Goal: Find specific page/section: Find specific page/section

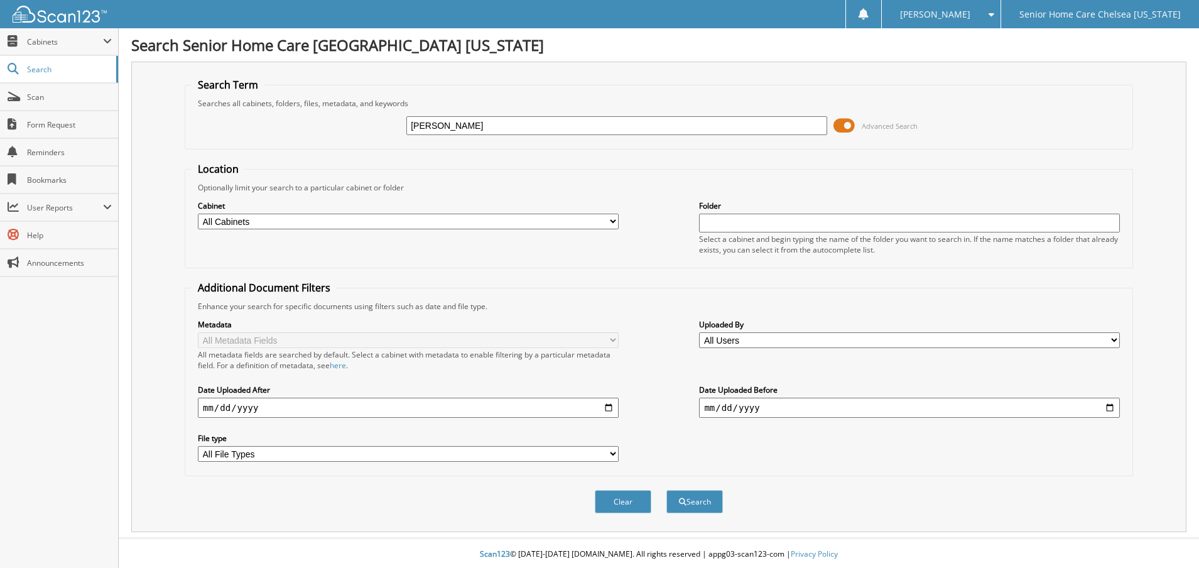
type input "[PERSON_NAME]"
drag, startPoint x: 856, startPoint y: 118, endPoint x: 850, endPoint y: 123, distance: 7.2
click at [854, 121] on span "Advanced Search" at bounding box center [876, 125] width 84 height 19
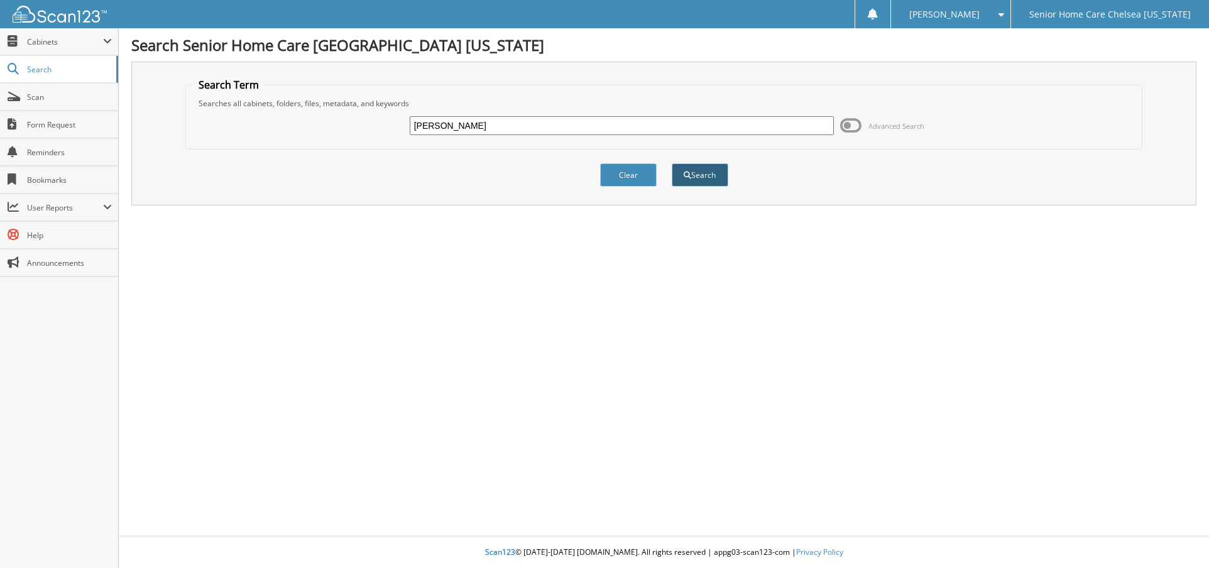
click at [706, 178] on button "Search" at bounding box center [700, 174] width 57 height 23
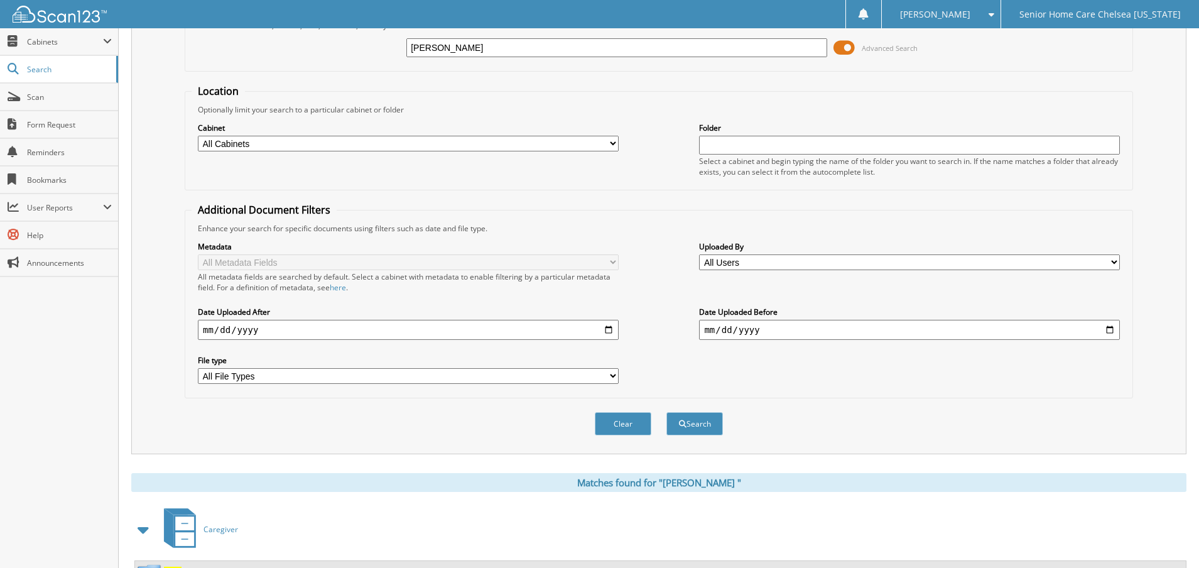
scroll to position [134, 0]
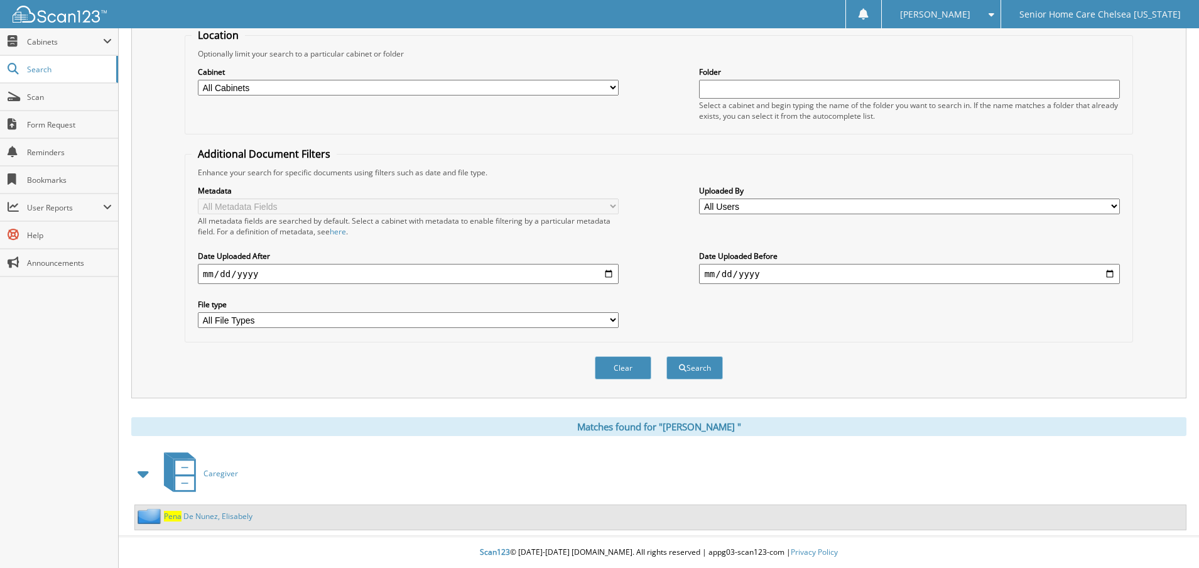
click at [219, 518] on link "P e n a D e N u n e z , E l i s a b e l y" at bounding box center [208, 516] width 89 height 11
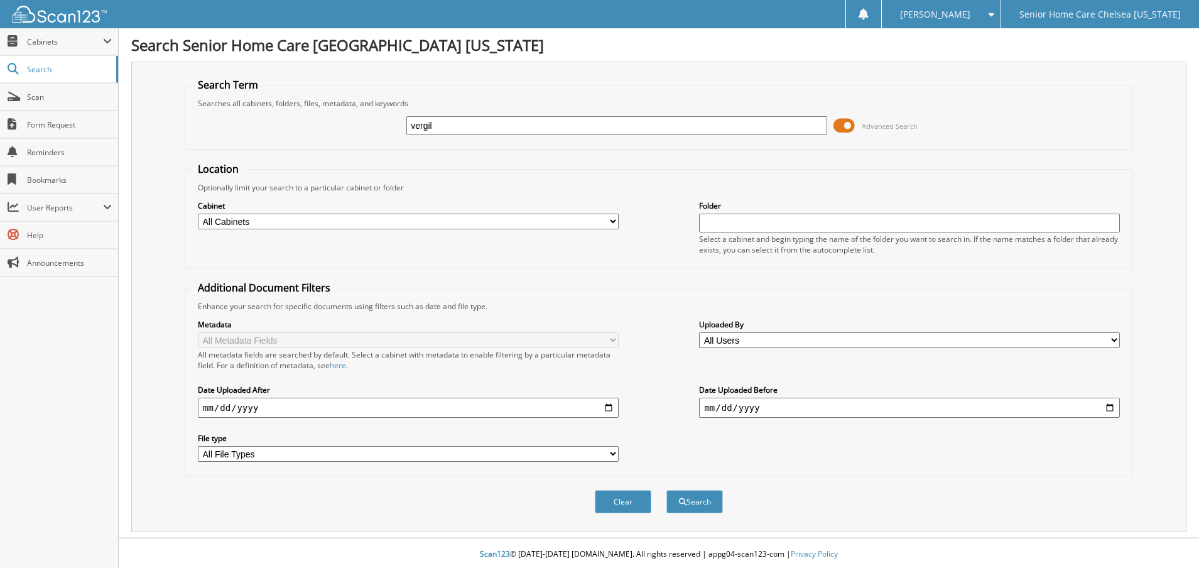
type input "vergil"
click at [849, 126] on span at bounding box center [844, 125] width 21 height 19
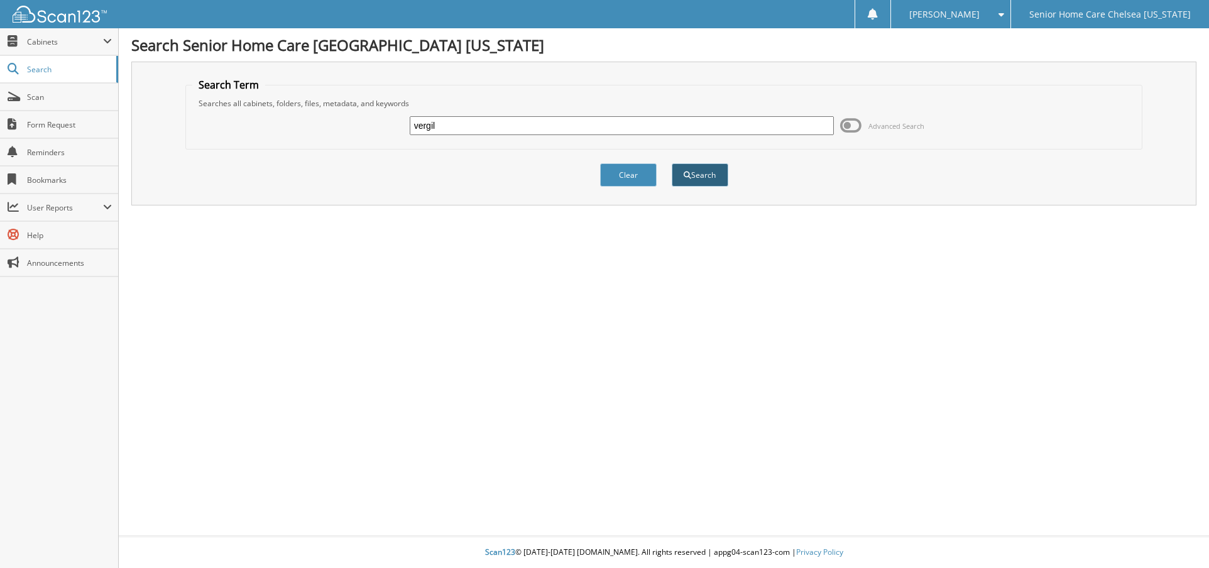
click at [682, 177] on button "Search" at bounding box center [700, 174] width 57 height 23
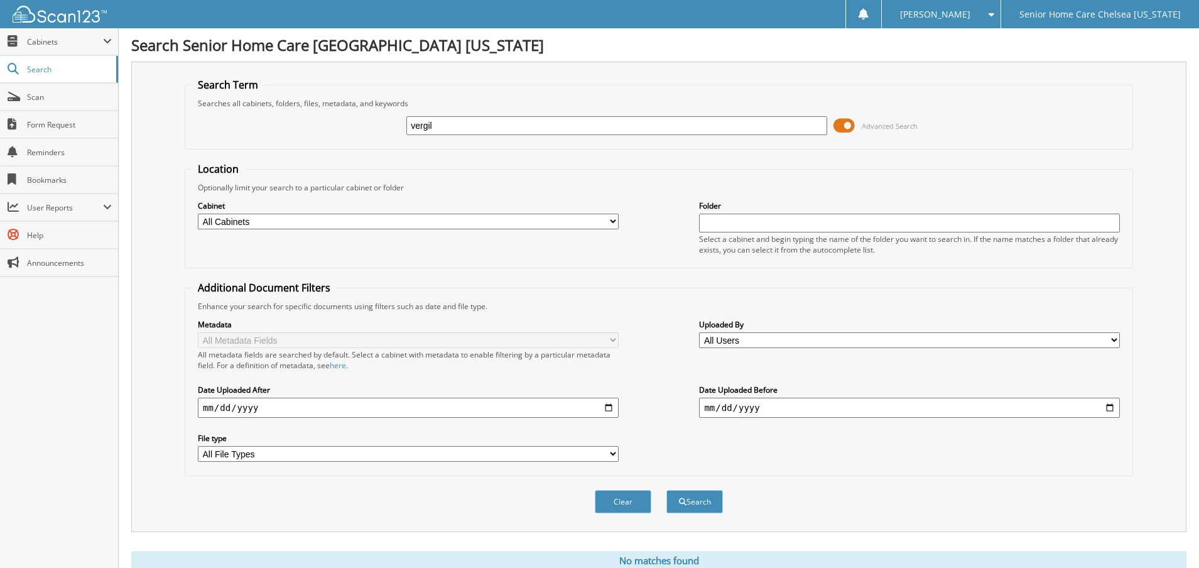
click at [857, 124] on span "Advanced Search" at bounding box center [876, 125] width 84 height 19
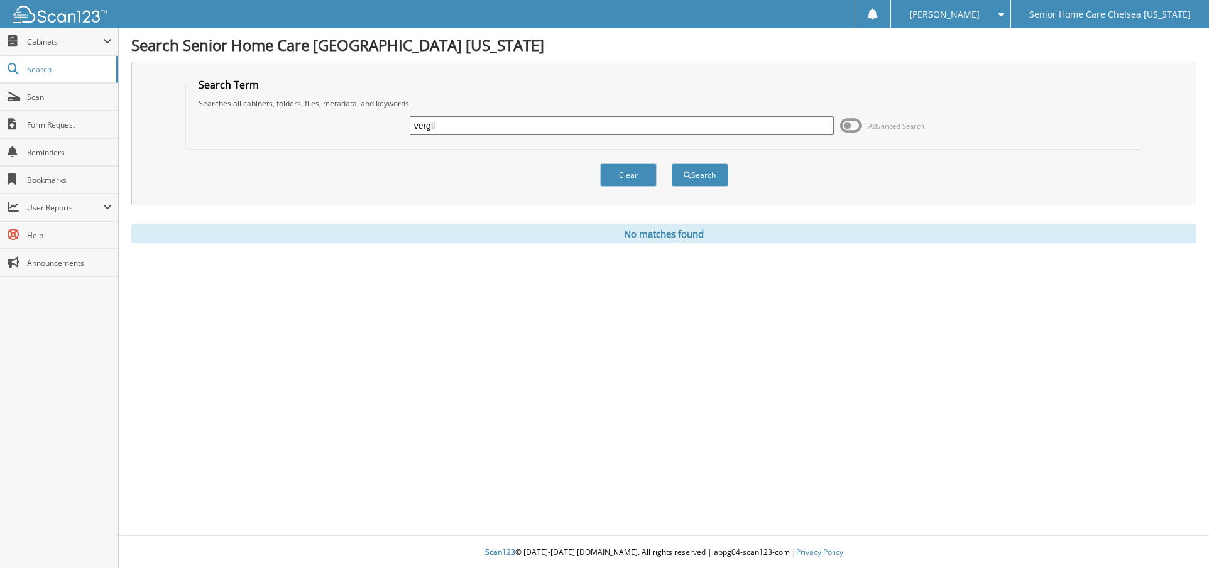
drag, startPoint x: 462, startPoint y: 116, endPoint x: 243, endPoint y: 106, distance: 219.5
click at [243, 106] on fieldset "Search Term Searches all cabinets, folders, files, metadata, and keywords vergi…" at bounding box center [664, 114] width 958 height 72
type input "[PERSON_NAME]"
click at [709, 180] on button "Search" at bounding box center [700, 174] width 57 height 23
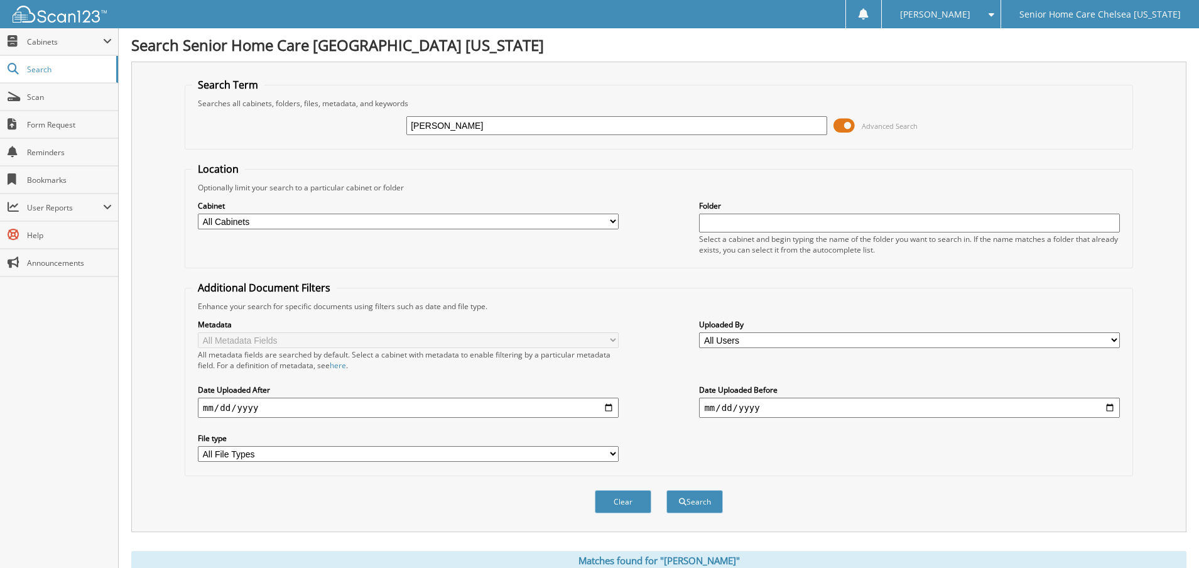
click at [851, 124] on span at bounding box center [844, 125] width 21 height 19
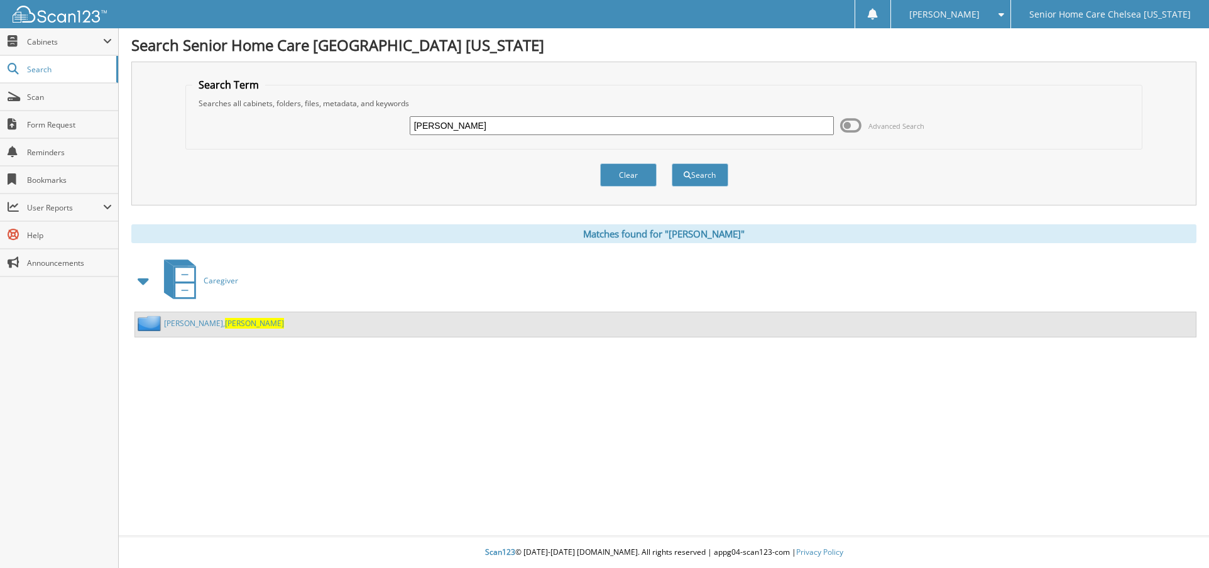
click at [190, 322] on link "Reynold, Virgil" at bounding box center [224, 323] width 120 height 11
